Goal: Check status: Check status

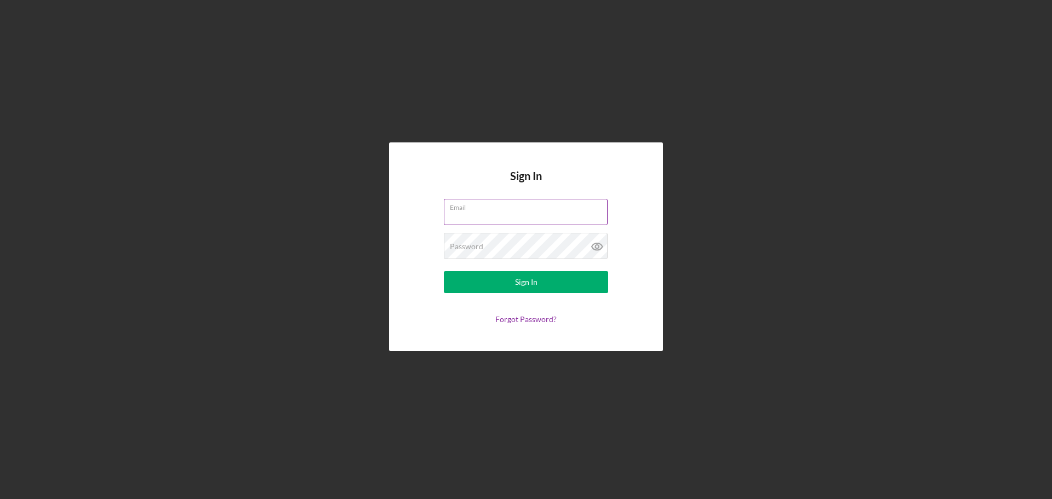
click at [474, 221] on input "Email" at bounding box center [526, 212] width 164 height 26
type input "[EMAIL_ADDRESS][DOMAIN_NAME]"
click at [444, 271] on button "Sign In" at bounding box center [526, 282] width 164 height 22
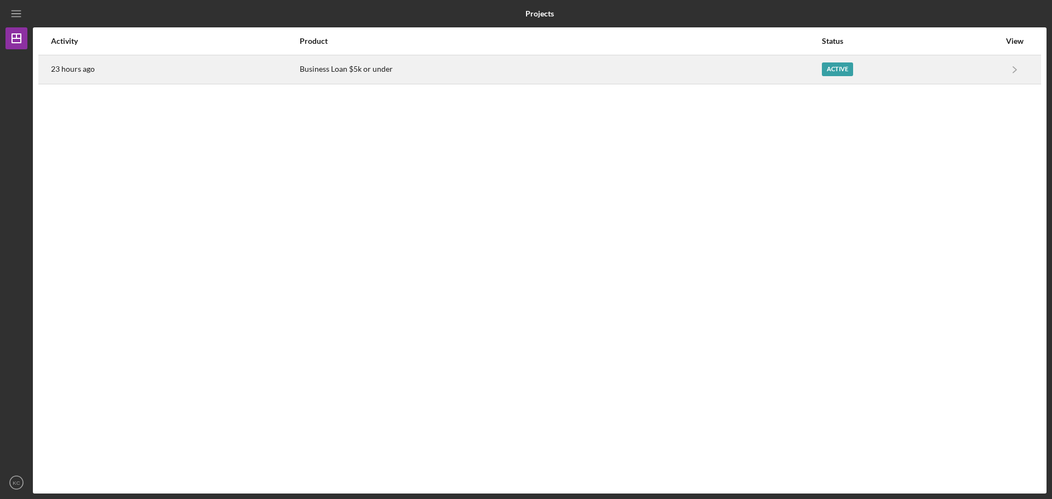
click at [902, 61] on div "Active" at bounding box center [911, 69] width 178 height 27
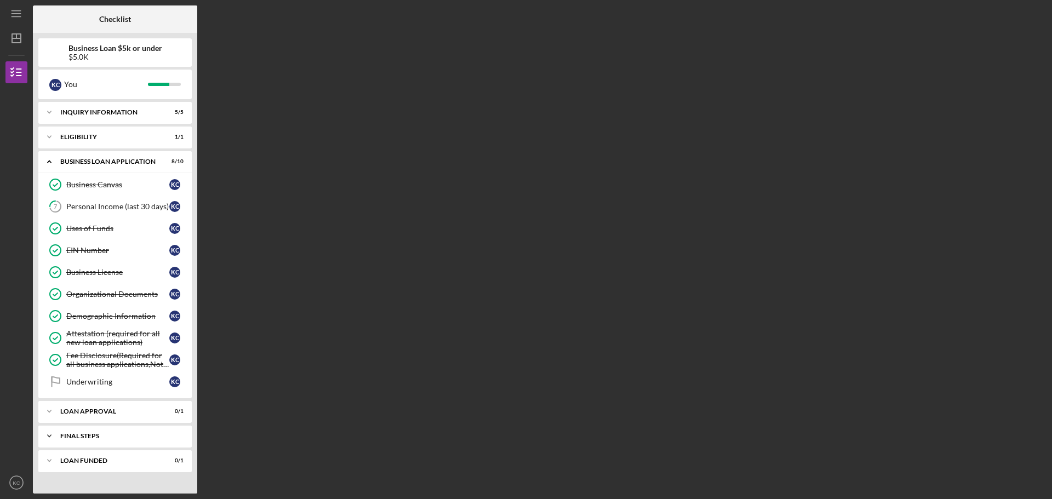
click at [113, 437] on div "Final Steps" at bounding box center [119, 436] width 118 height 7
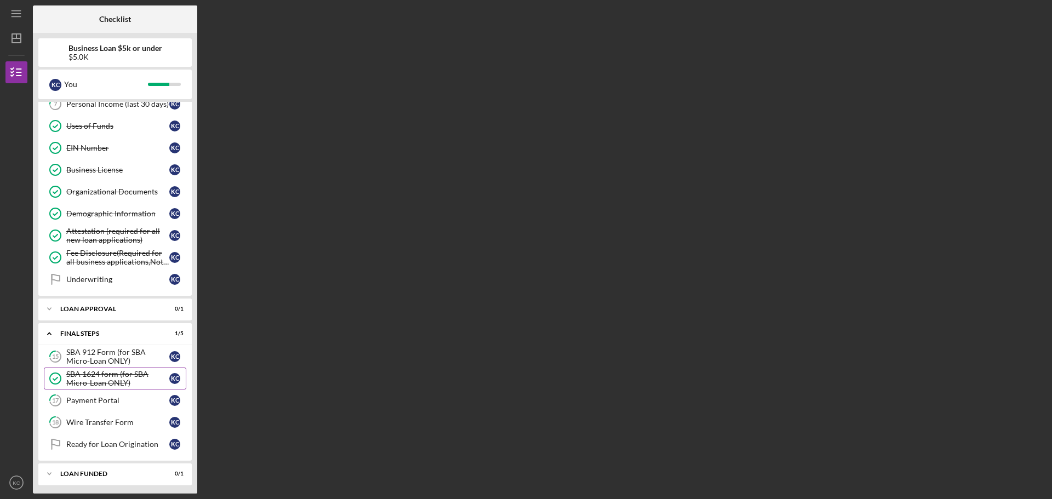
scroll to position [105, 0]
click at [133, 476] on div "Icon/Expander LOAN FUNDED 0 / 1" at bounding box center [114, 471] width 153 height 22
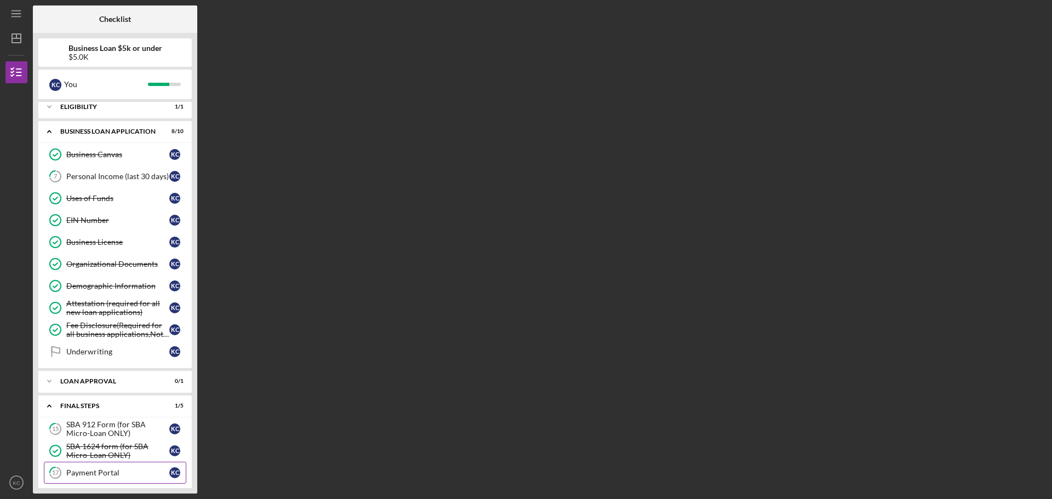
scroll to position [0, 0]
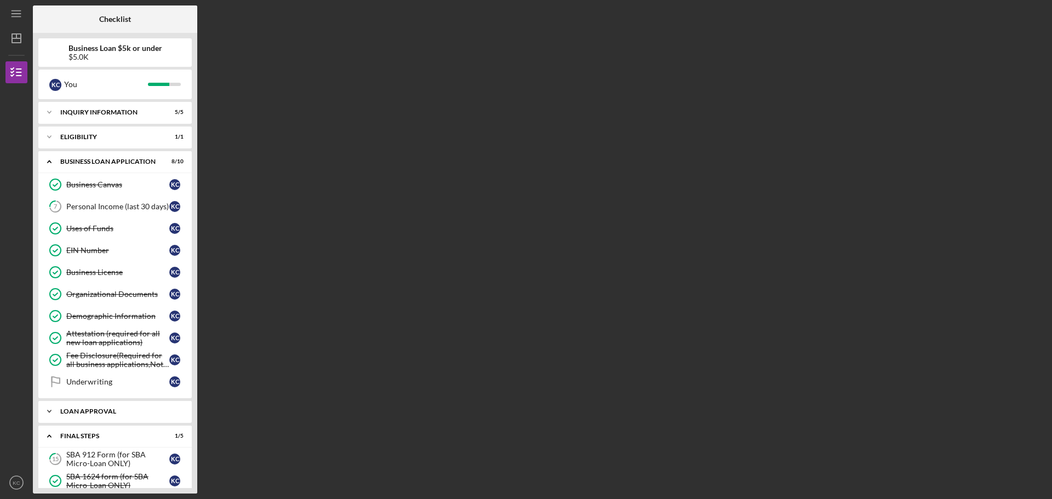
click at [113, 414] on div "Loan Approval" at bounding box center [119, 411] width 118 height 7
click at [115, 138] on div "Eligibility" at bounding box center [119, 137] width 118 height 7
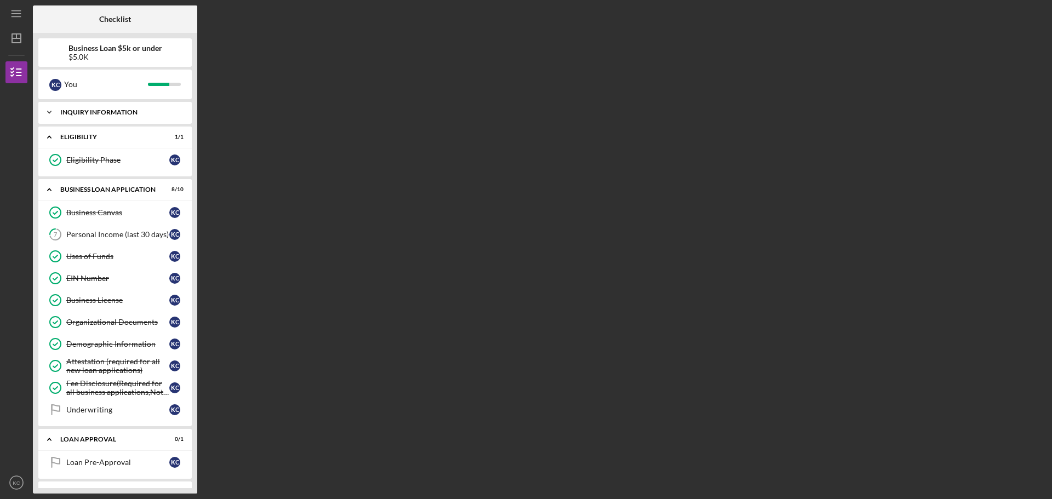
click at [118, 116] on div "Icon/Expander INQUIRY INFORMATION 5 / 5" at bounding box center [114, 112] width 153 height 22
